Goal: Navigation & Orientation: Locate item on page

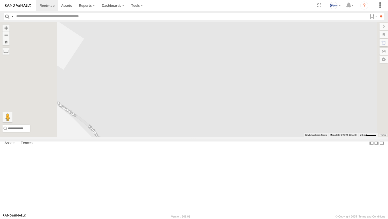
click at [0, 0] on div "XKW604 All Assets" at bounding box center [0, 0] width 0 height 0
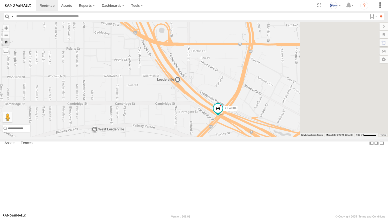
drag, startPoint x: 272, startPoint y: 163, endPoint x: 237, endPoint y: 153, distance: 36.9
click at [239, 137] on div "XKW604" at bounding box center [194, 79] width 388 height 115
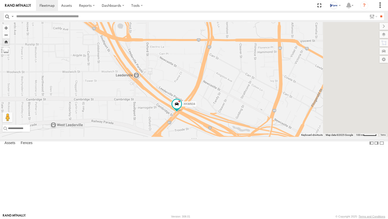
drag, startPoint x: 234, startPoint y: 136, endPoint x: 215, endPoint y: 142, distance: 19.7
click at [217, 137] on div "XKW604" at bounding box center [194, 79] width 388 height 115
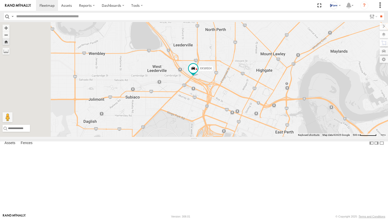
drag, startPoint x: 205, startPoint y: 129, endPoint x: 264, endPoint y: 125, distance: 58.4
click at [264, 125] on div "XKW604" at bounding box center [194, 79] width 388 height 115
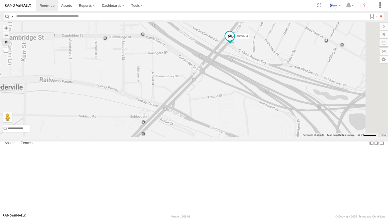
drag, startPoint x: 261, startPoint y: 104, endPoint x: 230, endPoint y: 112, distance: 32.7
click at [230, 112] on div "XKW604" at bounding box center [194, 79] width 388 height 115
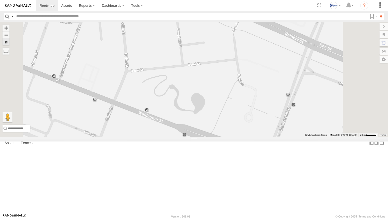
drag, startPoint x: 259, startPoint y: 124, endPoint x: 296, endPoint y: 125, distance: 37.1
click at [295, 125] on div "XKW604" at bounding box center [194, 79] width 388 height 115
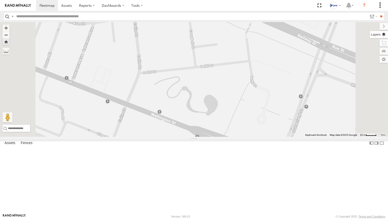
click at [383, 34] on label at bounding box center [379, 34] width 18 height 7
click at [0, 0] on span "Basemaps" at bounding box center [0, 0] width 0 height 0
click at [0, 0] on span "Satellite + Roadmap" at bounding box center [0, 0] width 0 height 0
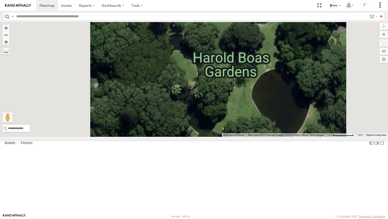
drag, startPoint x: 263, startPoint y: 152, endPoint x: 296, endPoint y: 165, distance: 35.8
click at [295, 137] on div "XKW604" at bounding box center [194, 79] width 388 height 115
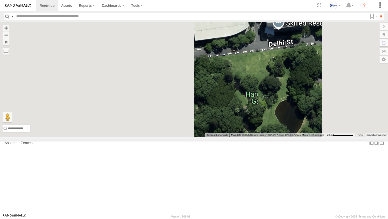
drag, startPoint x: 227, startPoint y: 150, endPoint x: 273, endPoint y: 157, distance: 46.4
click at [273, 137] on div "XKW604" at bounding box center [194, 79] width 388 height 115
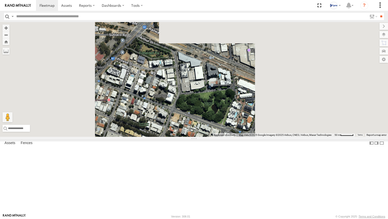
drag, startPoint x: 293, startPoint y: 157, endPoint x: 252, endPoint y: 149, distance: 42.0
click at [252, 137] on div "XKW604" at bounding box center [194, 79] width 388 height 115
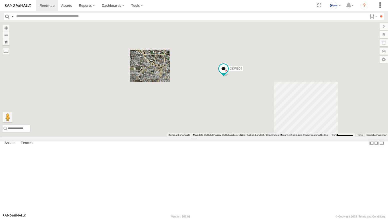
drag, startPoint x: 293, startPoint y: 121, endPoint x: 235, endPoint y: 113, distance: 59.1
click at [236, 113] on div "XKW604" at bounding box center [194, 79] width 388 height 115
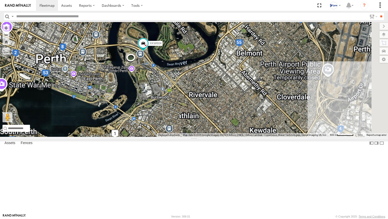
drag, startPoint x: 268, startPoint y: 137, endPoint x: 229, endPoint y: 125, distance: 40.9
click at [232, 126] on div "XKW604" at bounding box center [194, 79] width 388 height 115
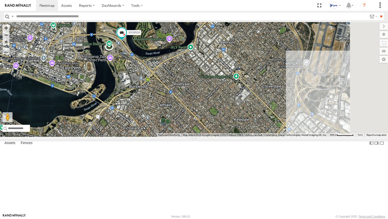
drag, startPoint x: 251, startPoint y: 138, endPoint x: 214, endPoint y: 103, distance: 51.5
click at [216, 106] on div "XKW604 6" at bounding box center [194, 79] width 388 height 115
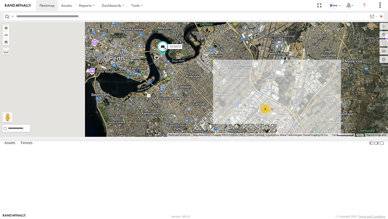
drag, startPoint x: 215, startPoint y: 129, endPoint x: 269, endPoint y: 143, distance: 55.1
click at [269, 137] on div "XKW604 6" at bounding box center [194, 79] width 388 height 115
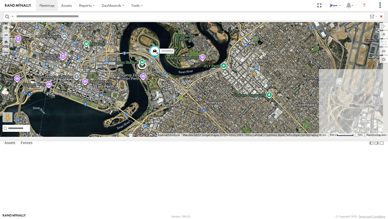
drag, startPoint x: 228, startPoint y: 78, endPoint x: 224, endPoint y: 105, distance: 27.3
click at [224, 105] on div "XKW604" at bounding box center [194, 79] width 388 height 115
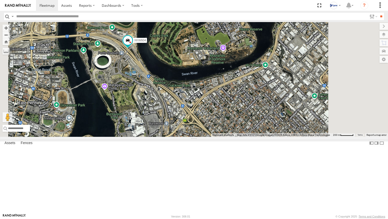
drag, startPoint x: 247, startPoint y: 178, endPoint x: 219, endPoint y: 138, distance: 49.0
click at [219, 137] on div "XKW604" at bounding box center [194, 79] width 388 height 115
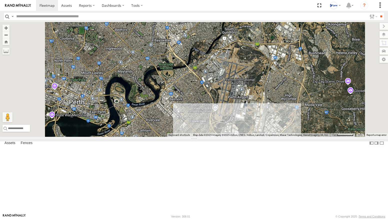
drag, startPoint x: 260, startPoint y: 179, endPoint x: 245, endPoint y: 119, distance: 62.8
click at [246, 124] on div "XKW604 6" at bounding box center [194, 79] width 388 height 115
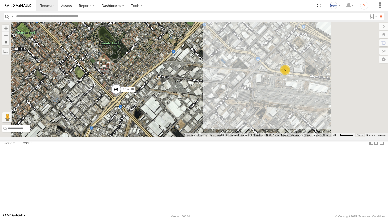
drag, startPoint x: 252, startPoint y: 164, endPoint x: 232, endPoint y: 130, distance: 39.8
click at [232, 130] on div "XKW604 6" at bounding box center [194, 79] width 388 height 115
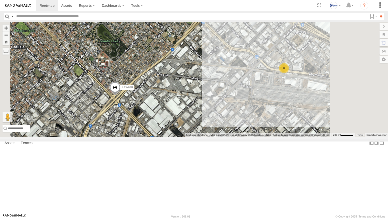
drag, startPoint x: 268, startPoint y: 160, endPoint x: 238, endPoint y: 157, distance: 30.5
click at [238, 137] on div "XKW604 6" at bounding box center [194, 79] width 388 height 115
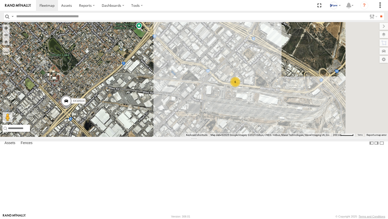
drag, startPoint x: 276, startPoint y: 143, endPoint x: 263, endPoint y: 157, distance: 19.3
click at [263, 137] on div "XKW604 6" at bounding box center [194, 79] width 388 height 115
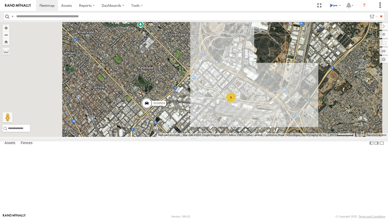
drag, startPoint x: 246, startPoint y: 159, endPoint x: 282, endPoint y: 160, distance: 35.6
click at [282, 137] on div "XKW604 6" at bounding box center [194, 79] width 388 height 115
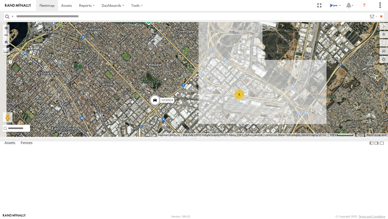
drag, startPoint x: 276, startPoint y: 162, endPoint x: 246, endPoint y: 156, distance: 30.6
click at [246, 137] on div "XKW604 6" at bounding box center [194, 79] width 388 height 115
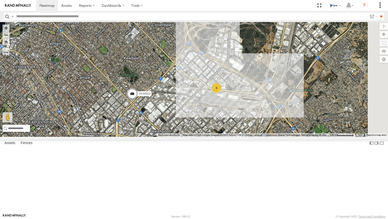
drag, startPoint x: 265, startPoint y: 158, endPoint x: 259, endPoint y: 157, distance: 6.0
click at [259, 137] on div "XKW604 6" at bounding box center [194, 79] width 388 height 115
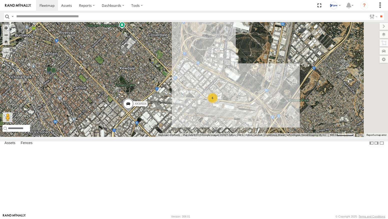
drag, startPoint x: 245, startPoint y: 117, endPoint x: 242, endPoint y: 141, distance: 23.8
click at [242, 137] on div "XKW604 6" at bounding box center [194, 79] width 388 height 115
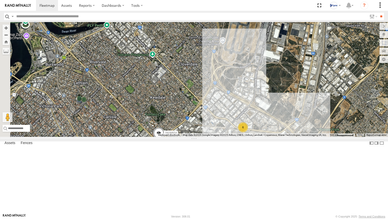
drag, startPoint x: 189, startPoint y: 99, endPoint x: 223, endPoint y: 117, distance: 37.7
click at [223, 117] on div "XKW604 6" at bounding box center [194, 79] width 388 height 115
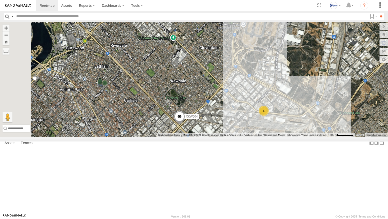
drag, startPoint x: 228, startPoint y: 151, endPoint x: 255, endPoint y: 128, distance: 35.3
click at [254, 128] on div "XKW604 6" at bounding box center [194, 79] width 388 height 115
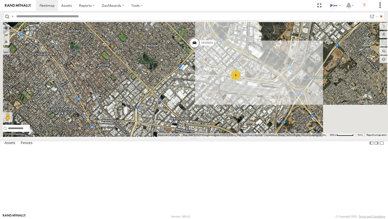
drag, startPoint x: 275, startPoint y: 169, endPoint x: 237, endPoint y: 156, distance: 40.1
click at [237, 137] on div "XKW604 6" at bounding box center [194, 79] width 388 height 115
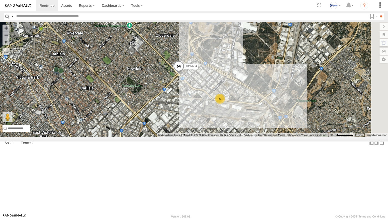
drag, startPoint x: 254, startPoint y: 109, endPoint x: 249, endPoint y: 117, distance: 9.1
click at [250, 117] on div "XKW604 6" at bounding box center [194, 79] width 388 height 115
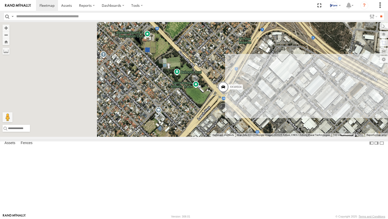
drag, startPoint x: 171, startPoint y: 96, endPoint x: 265, endPoint y: 134, distance: 101.0
click at [263, 134] on div "XKW604 6" at bounding box center [194, 79] width 388 height 115
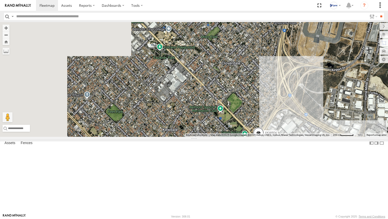
drag, startPoint x: 246, startPoint y: 103, endPoint x: 275, endPoint y: 118, distance: 33.0
click at [275, 118] on div "XKW604 6" at bounding box center [194, 79] width 388 height 115
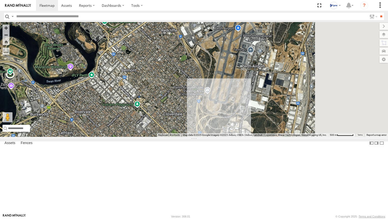
drag, startPoint x: 252, startPoint y: 70, endPoint x: 236, endPoint y: 111, distance: 43.5
click at [236, 111] on div "XKW604 6" at bounding box center [194, 79] width 388 height 115
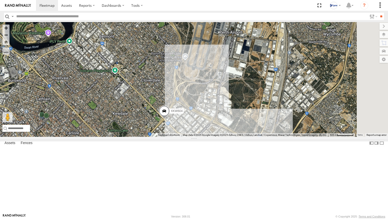
drag, startPoint x: 225, startPoint y: 191, endPoint x: 206, endPoint y: 120, distance: 72.9
click at [206, 122] on div "XKW604 6" at bounding box center [194, 79] width 388 height 115
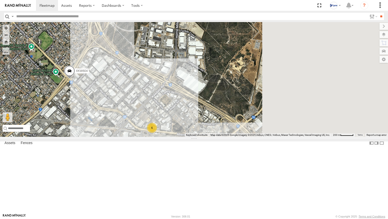
drag, startPoint x: 267, startPoint y: 71, endPoint x: 194, endPoint y: 90, distance: 75.3
click at [194, 90] on div "XKW604 6" at bounding box center [194, 79] width 388 height 115
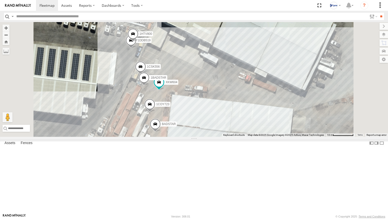
drag, startPoint x: 185, startPoint y: 148, endPoint x: 191, endPoint y: 124, distance: 24.5
click at [190, 126] on div "XKW604 BADSTAR 1COY723 1CSK556 1BADSTAR 1DDB519 1HTV800" at bounding box center [194, 79] width 388 height 115
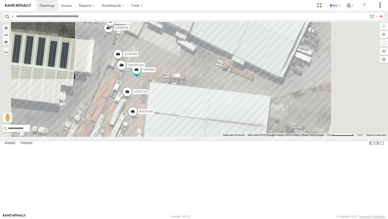
drag, startPoint x: 218, startPoint y: 63, endPoint x: 155, endPoint y: 87, distance: 66.9
click at [160, 119] on div "XKW604 BADSTAR 1COY723 1CSK556 1BADSTAR 1DDB519 1HTV800" at bounding box center [354, 119] width 388 height 0
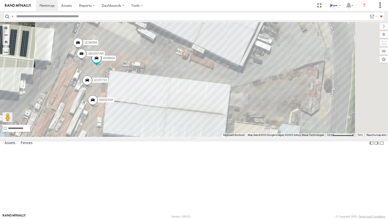
drag, startPoint x: 281, startPoint y: 113, endPoint x: 209, endPoint y: 101, distance: 72.8
click at [213, 101] on div "XKW604 BADSTAR 1COY723 1CSK556 1BADSTAR 1DDB519 1HTV800" at bounding box center [194, 79] width 388 height 115
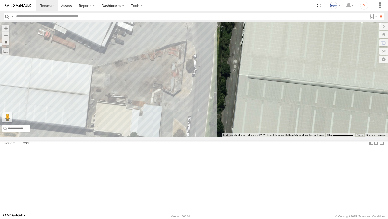
drag, startPoint x: 227, startPoint y: 107, endPoint x: 291, endPoint y: 118, distance: 64.4
click at [289, 118] on div "XKW604 BADSTAR 1COY723 1CSK556 1BADSTAR 1DDB519 1HTV800" at bounding box center [194, 79] width 388 height 115
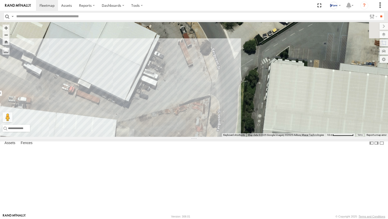
drag, startPoint x: 260, startPoint y: 119, endPoint x: 262, endPoint y: 135, distance: 16.0
click at [262, 130] on div "XKW604 BADSTAR 1COY723 1CSK556 1BADSTAR 1DDB519 1HTV800" at bounding box center [194, 79] width 388 height 115
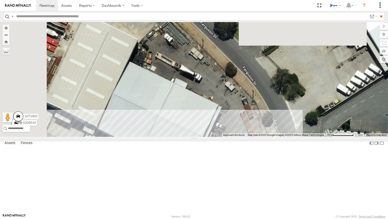
drag, startPoint x: 232, startPoint y: 78, endPoint x: 277, endPoint y: 72, distance: 45.0
click at [277, 72] on div "XKW604 BADSTAR 1COY723 1CSK556 1BADSTAR 1DDB519 1HTV800" at bounding box center [194, 79] width 388 height 115
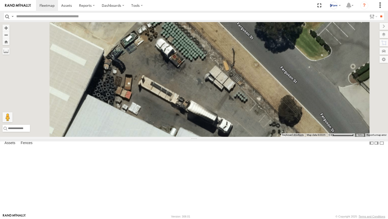
drag, startPoint x: 234, startPoint y: 71, endPoint x: 251, endPoint y: 136, distance: 67.0
click at [251, 136] on div "XKW604 BADSTAR 1COY723" at bounding box center [194, 79] width 388 height 115
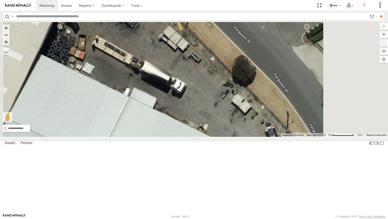
drag, startPoint x: 276, startPoint y: 161, endPoint x: 226, endPoint y: 118, distance: 65.9
click at [226, 118] on div "XKW604 BADSTAR 1COY723" at bounding box center [194, 79] width 388 height 115
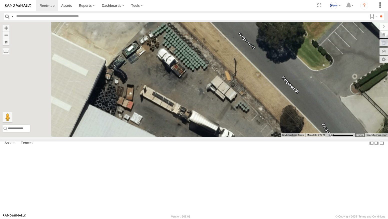
drag, startPoint x: 230, startPoint y: 91, endPoint x: 280, endPoint y: 143, distance: 71.7
click at [280, 137] on div "XKW604 BADSTAR 1COY723" at bounding box center [194, 79] width 388 height 115
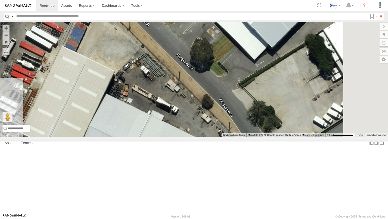
drag, startPoint x: 280, startPoint y: 175, endPoint x: 206, endPoint y: 134, distance: 85.0
click at [213, 137] on div "XKW604 BADSTAR 1COY723" at bounding box center [194, 79] width 388 height 115
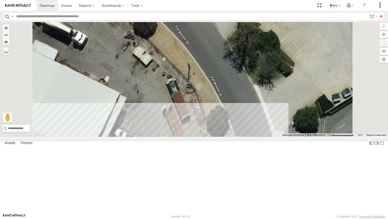
drag, startPoint x: 225, startPoint y: 171, endPoint x: 225, endPoint y: 120, distance: 51.8
click at [224, 122] on div "XKW604 BADSTAR 1COY723" at bounding box center [194, 79] width 388 height 115
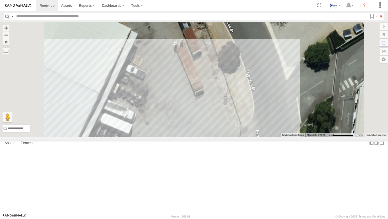
drag, startPoint x: 232, startPoint y: 151, endPoint x: 250, endPoint y: 104, distance: 50.6
click at [250, 104] on div "XKW604 BADSTAR 1COY723" at bounding box center [194, 79] width 388 height 115
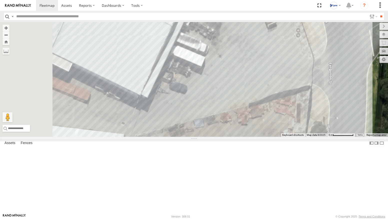
drag, startPoint x: 174, startPoint y: 109, endPoint x: 234, endPoint y: 111, distance: 59.9
click at [234, 111] on div "XKW604 BADSTAR 1COY723" at bounding box center [194, 79] width 388 height 115
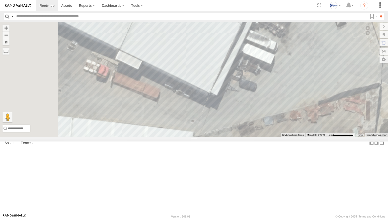
drag, startPoint x: 193, startPoint y: 144, endPoint x: 257, endPoint y: 143, distance: 64.1
click at [257, 137] on div "XKW604 BADSTAR 1COY723" at bounding box center [194, 79] width 388 height 115
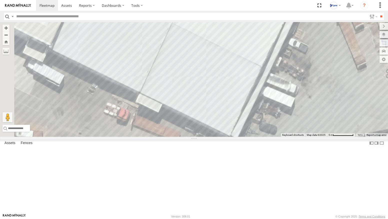
drag, startPoint x: 261, startPoint y: 114, endPoint x: 277, endPoint y: 157, distance: 45.7
click at [277, 137] on div "XKW604 BADSTAR 1COY723" at bounding box center [194, 79] width 388 height 115
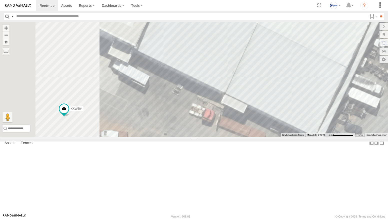
drag, startPoint x: 163, startPoint y: 120, endPoint x: 231, endPoint y: 123, distance: 68.1
click at [231, 123] on div "XKW604 BADSTAR 1COY723" at bounding box center [194, 79] width 388 height 115
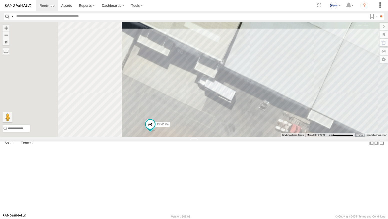
drag, startPoint x: 245, startPoint y: 140, endPoint x: 287, endPoint y: 147, distance: 42.1
click at [287, 137] on div "XKW604 BADSTAR 1COY723" at bounding box center [194, 79] width 388 height 115
